Goal: Information Seeking & Learning: Learn about a topic

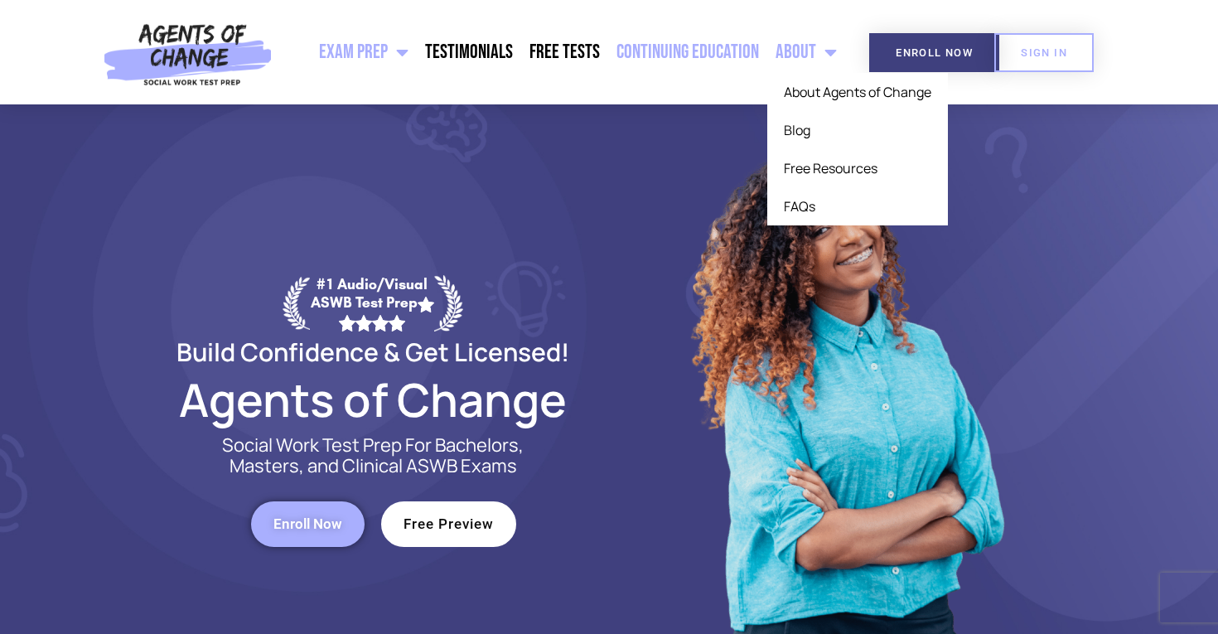
click at [685, 64] on link "Continuing Education" at bounding box center [687, 51] width 159 height 41
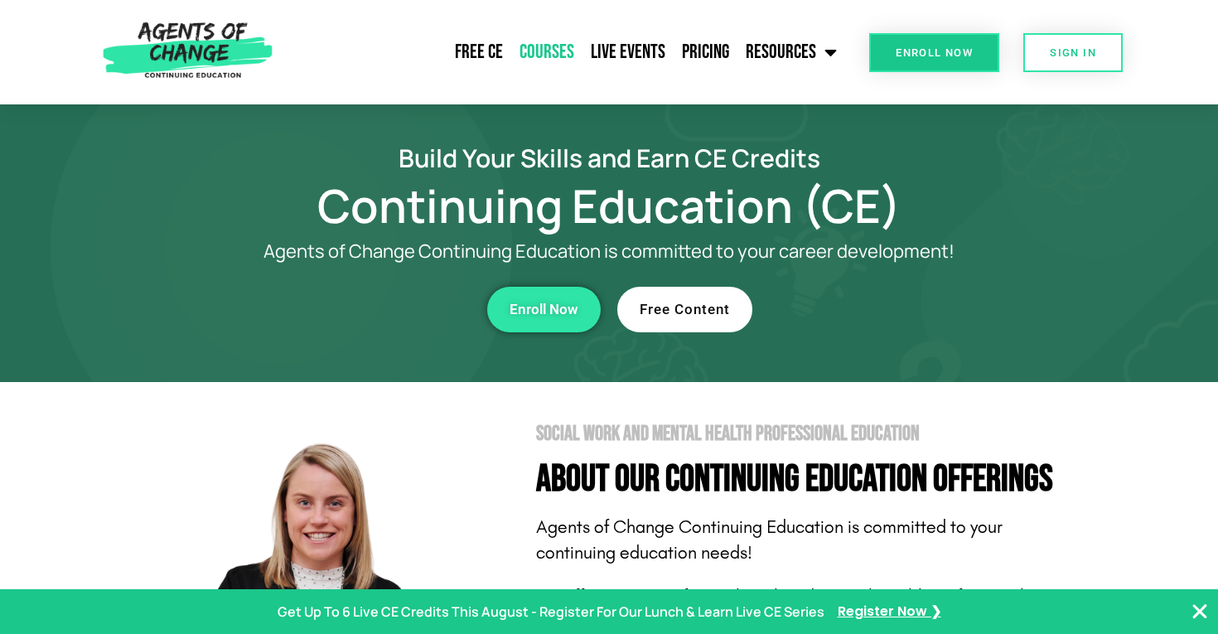
click at [539, 55] on link "Courses" at bounding box center [546, 51] width 71 height 41
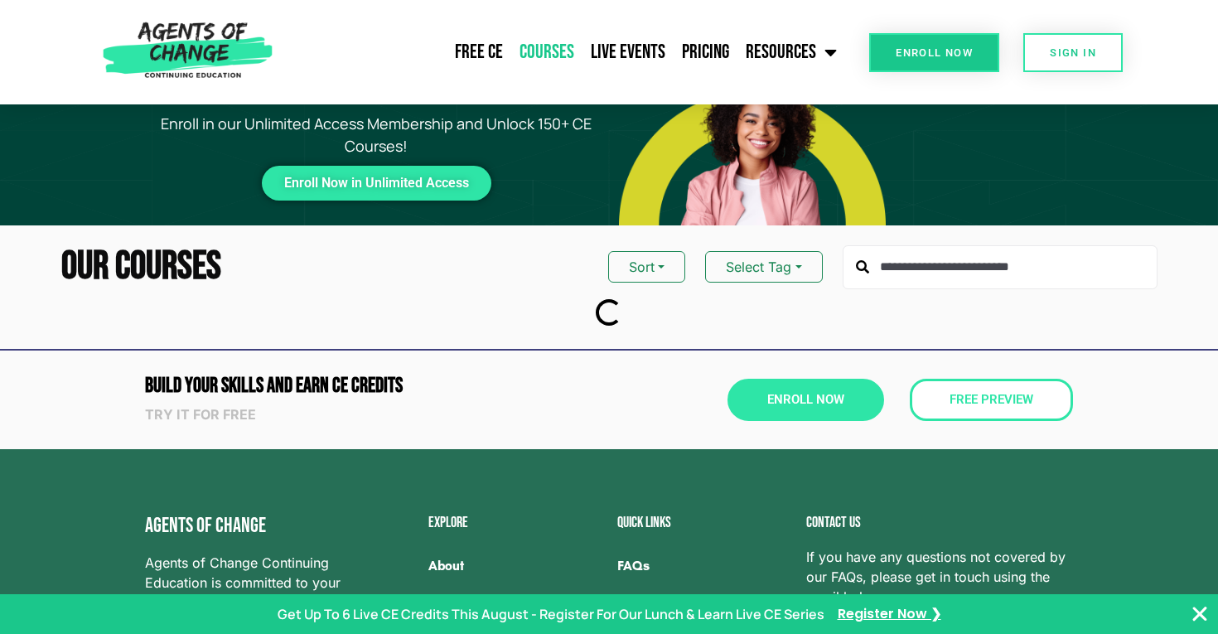
scroll to position [55, 0]
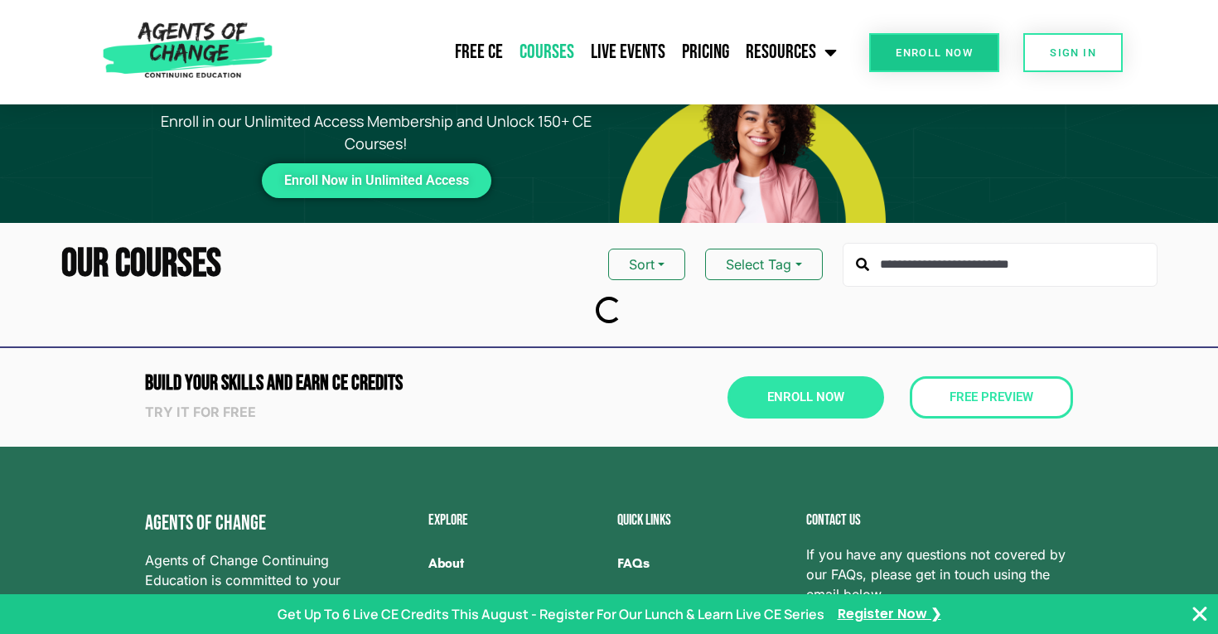
click at [938, 276] on input "text" at bounding box center [999, 265] width 315 height 45
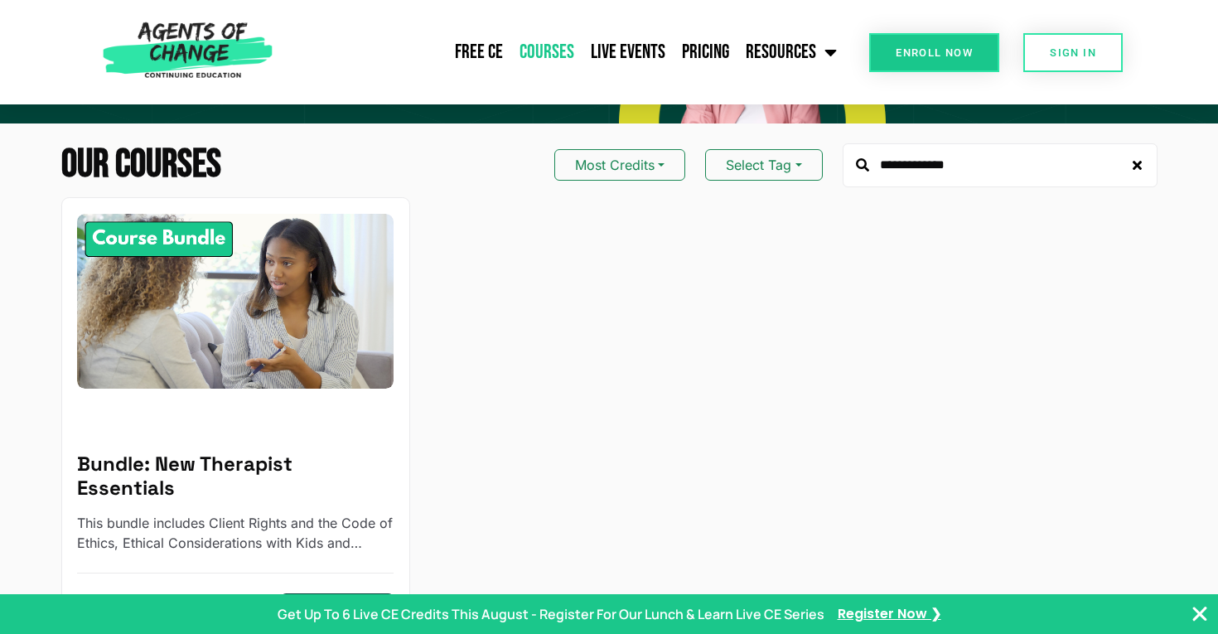
scroll to position [233, 0]
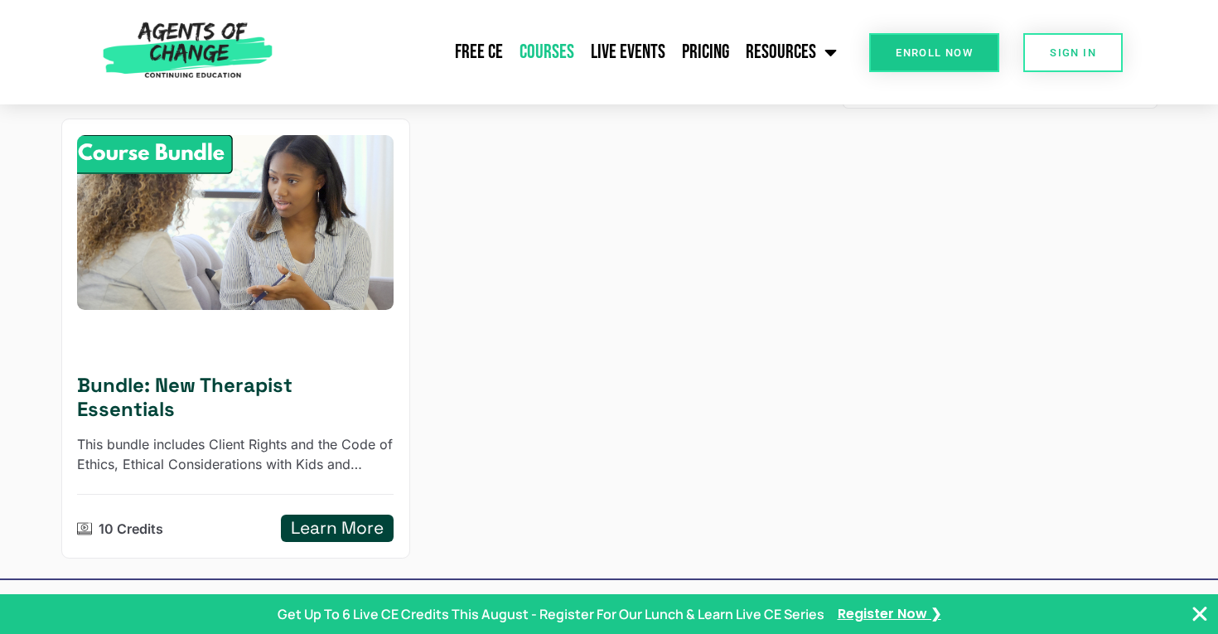
type input "**********"
click at [292, 392] on h5 "Bundle: New Therapist Essentials" at bounding box center [235, 398] width 316 height 48
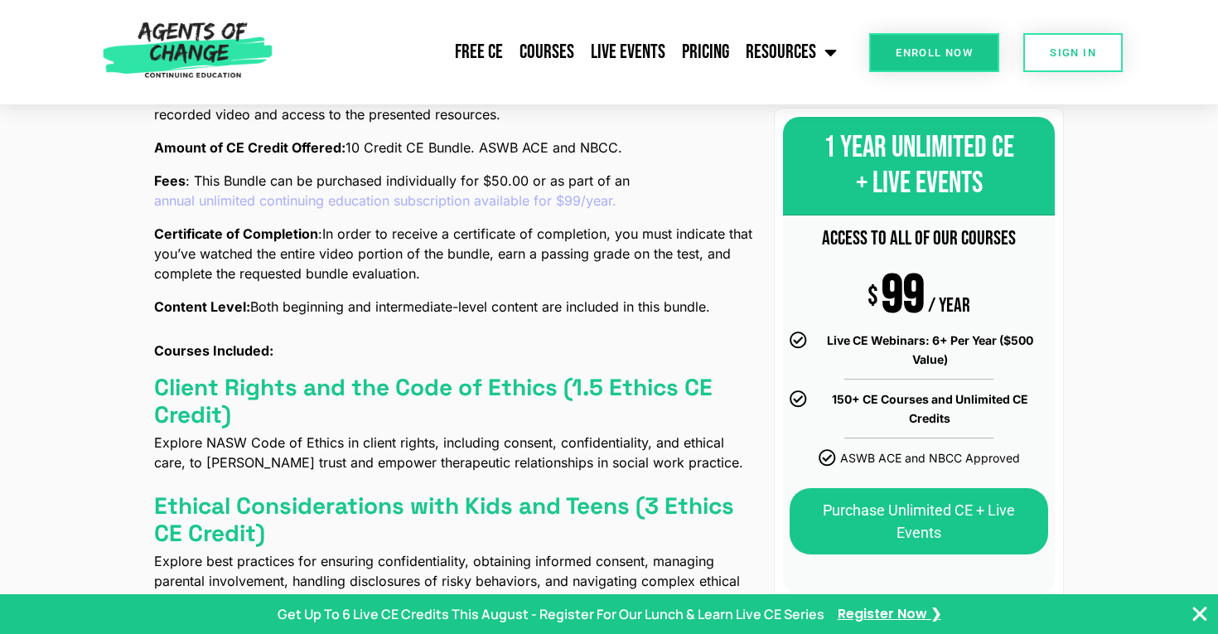
scroll to position [660, 0]
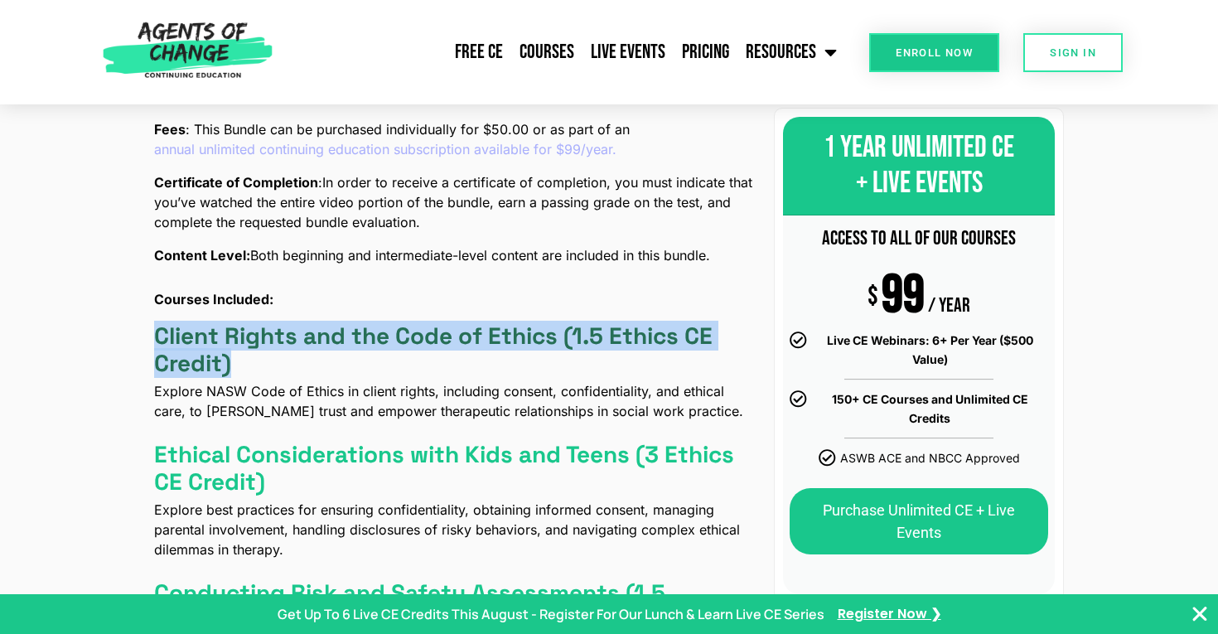
drag, startPoint x: 98, startPoint y: 326, endPoint x: 243, endPoint y: 368, distance: 150.7
copy h4 "Client Rights and the Code of Ethics (1.5 Ethics CE Credit)"
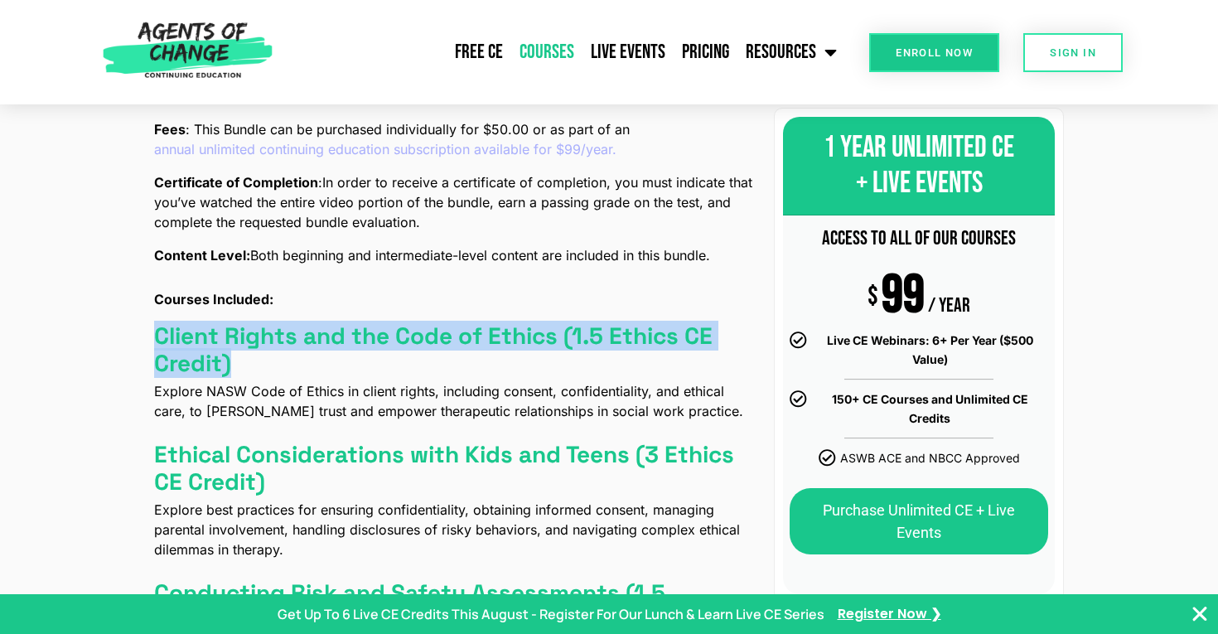
click at [566, 51] on link "Courses" at bounding box center [546, 51] width 71 height 41
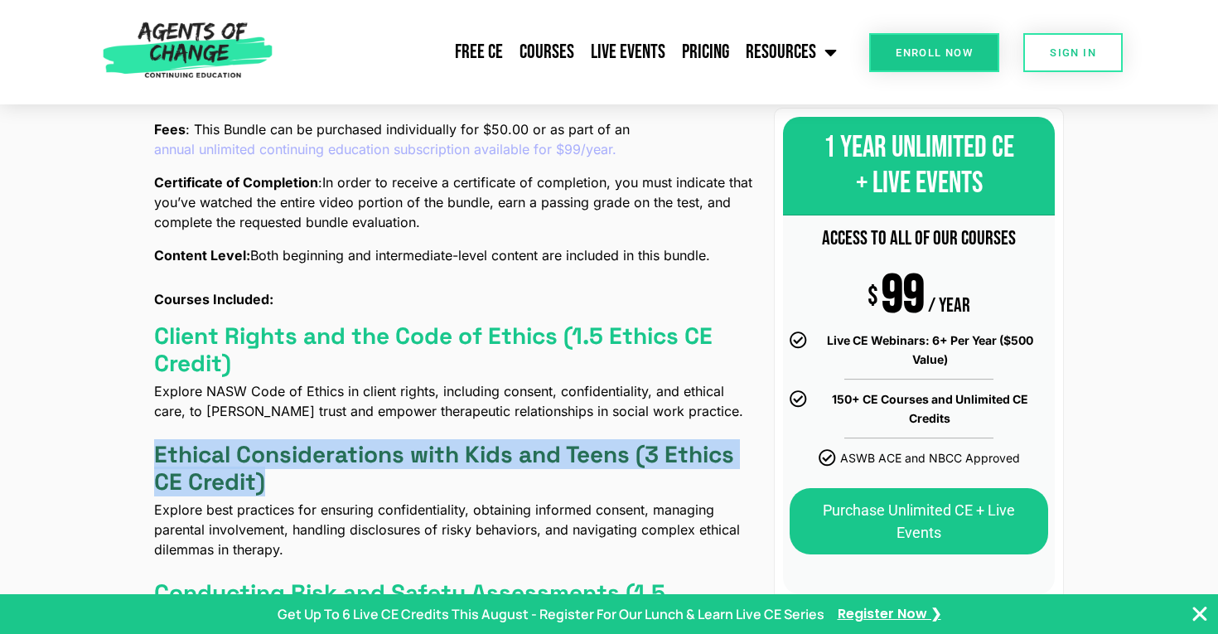
drag, startPoint x: 197, startPoint y: 451, endPoint x: 268, endPoint y: 481, distance: 77.5
copy h4 "Ethical Considerations with Kids and Teens (3 Ethics CE Credit)"
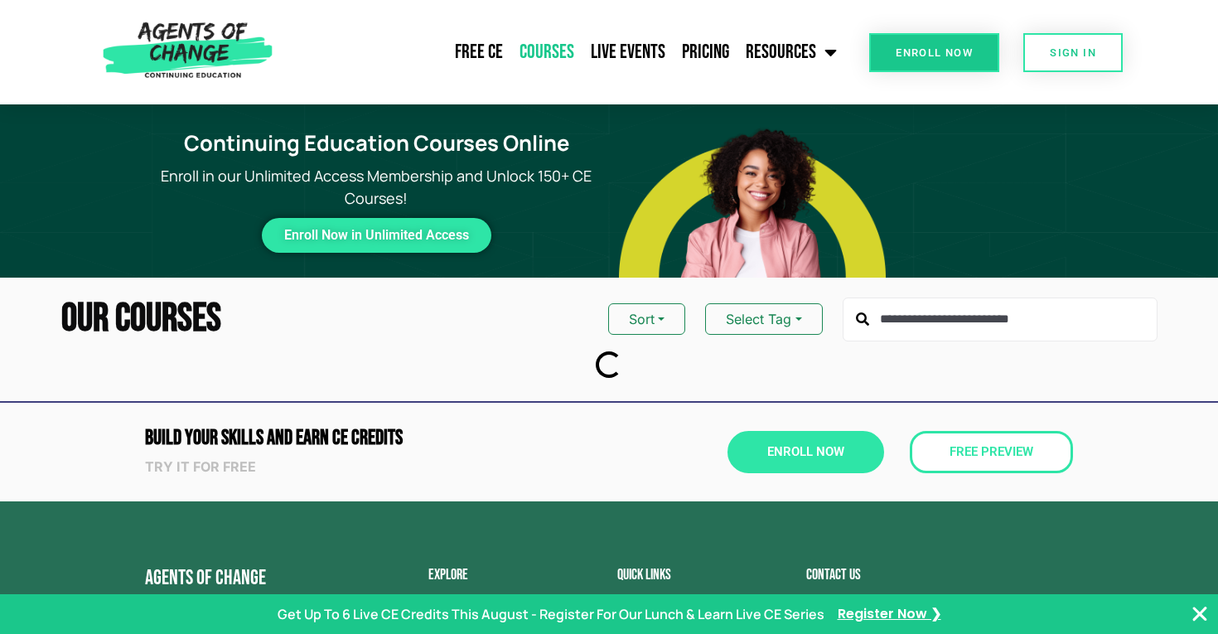
click at [943, 331] on input "text" at bounding box center [999, 319] width 315 height 45
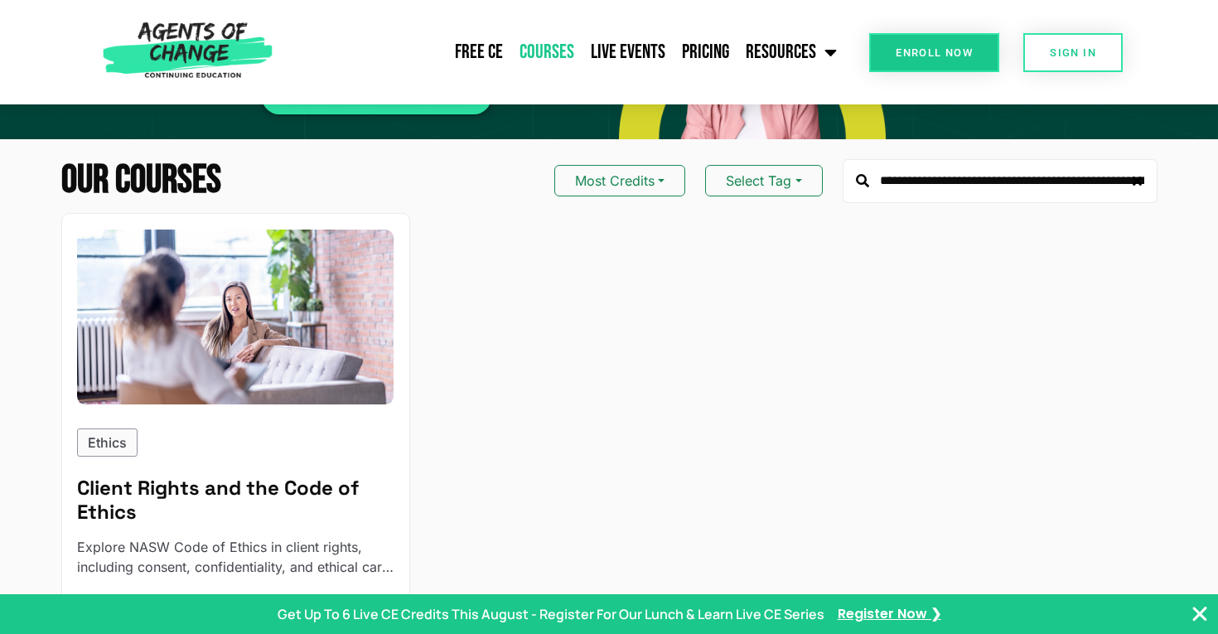
click at [912, 192] on input "**********" at bounding box center [999, 181] width 315 height 45
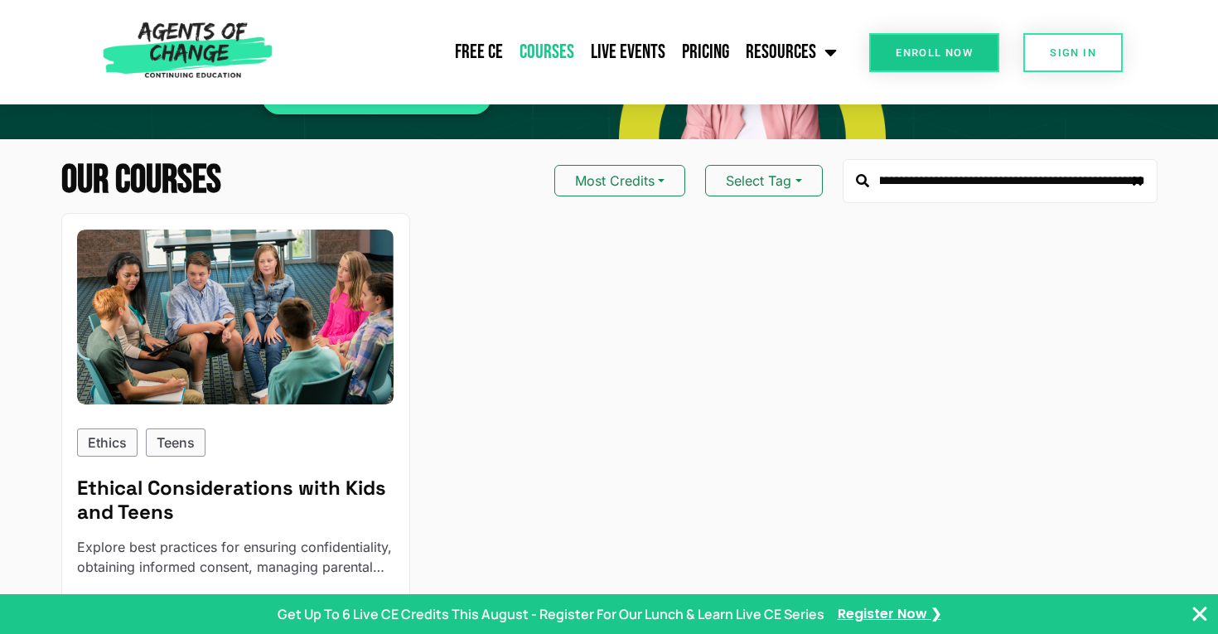
type input "**********"
